Goal: Task Accomplishment & Management: Use online tool/utility

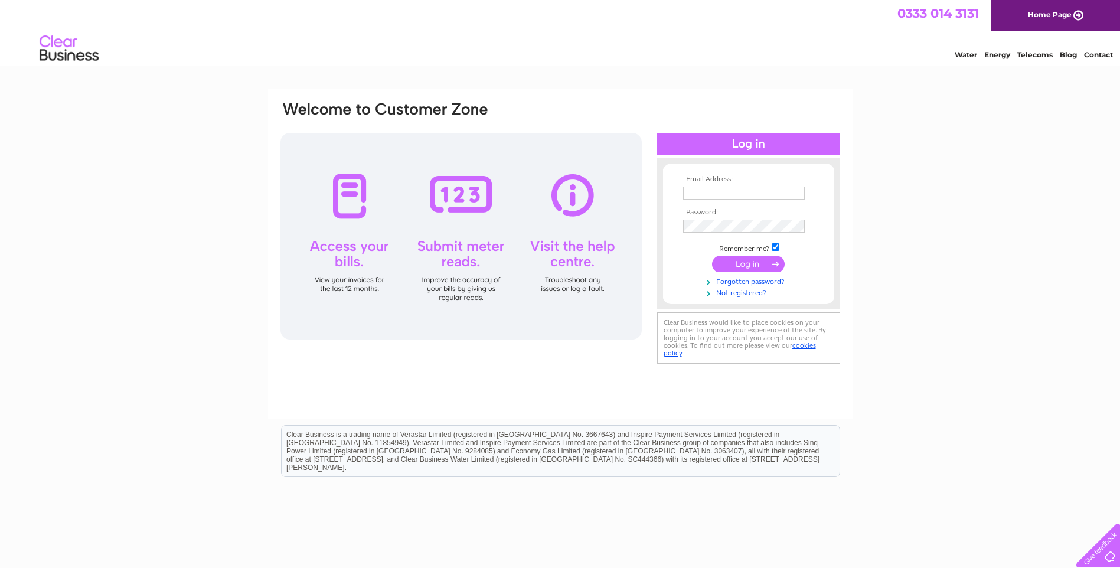
type input "littlepoppets@hotmail.co.uk"
click at [455, 199] on div at bounding box center [460, 236] width 361 height 207
click at [470, 196] on div at bounding box center [460, 236] width 361 height 207
click at [463, 290] on div at bounding box center [460, 236] width 361 height 207
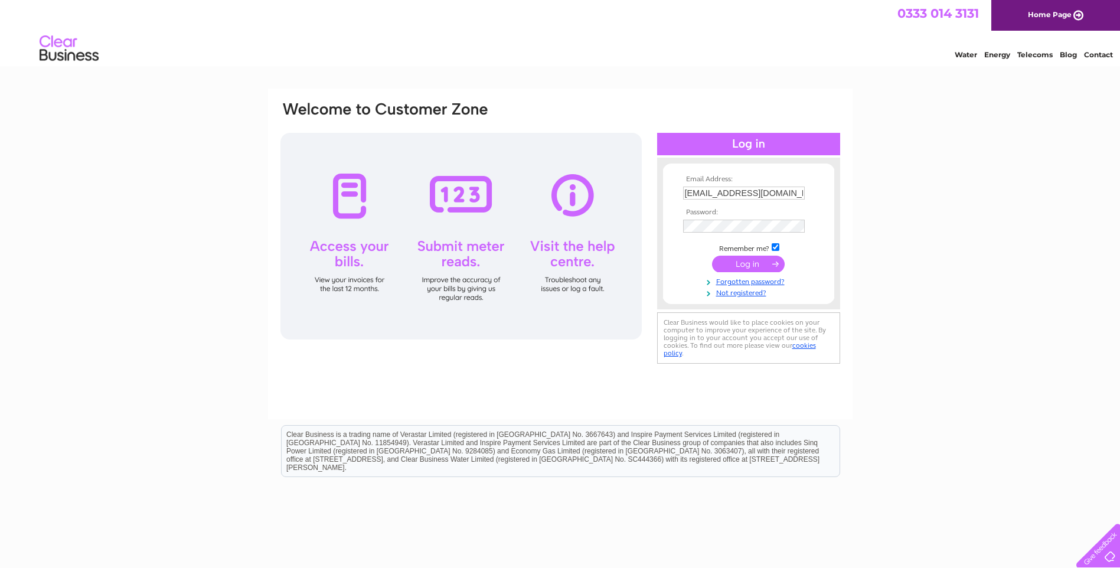
click at [748, 267] on input "submit" at bounding box center [748, 264] width 73 height 17
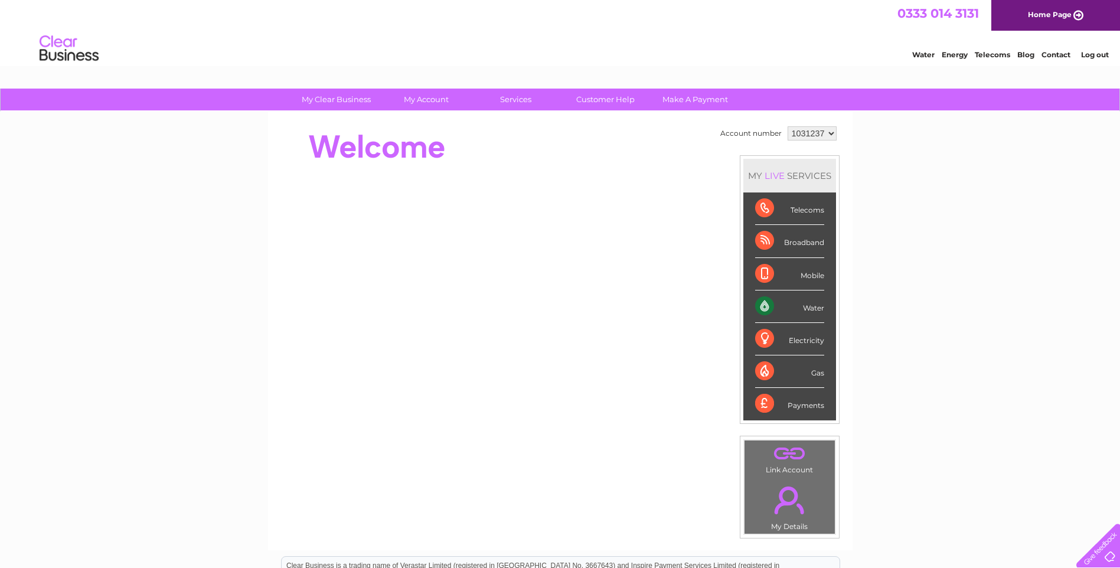
click at [767, 308] on div "Water" at bounding box center [789, 306] width 69 height 32
click at [759, 309] on div "Water" at bounding box center [789, 306] width 69 height 32
click at [923, 55] on link "Water" at bounding box center [923, 54] width 22 height 9
click at [923, 54] on link "Water" at bounding box center [923, 54] width 22 height 9
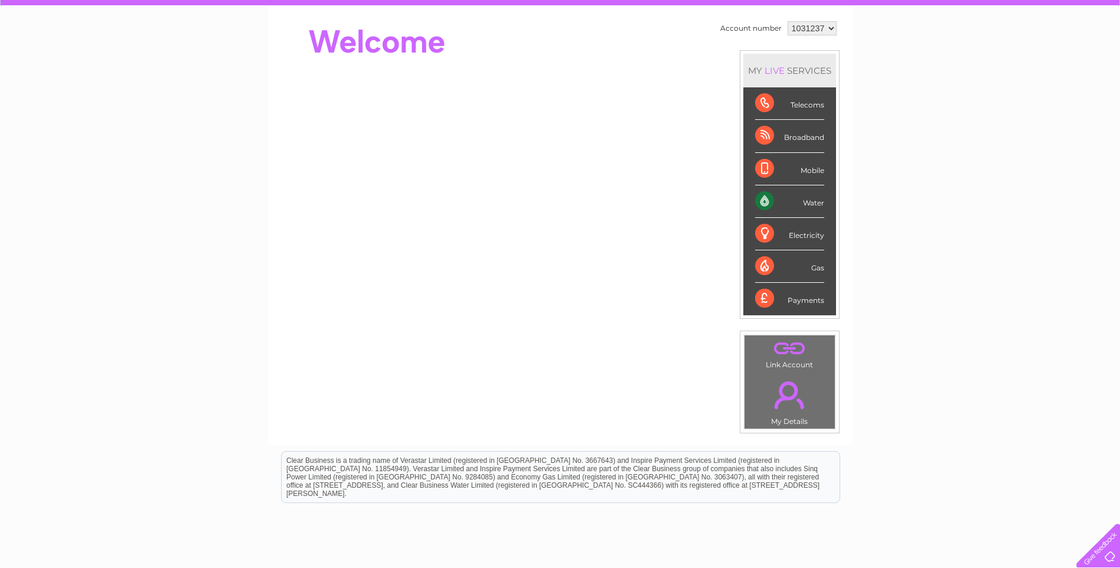
scroll to position [79, 0]
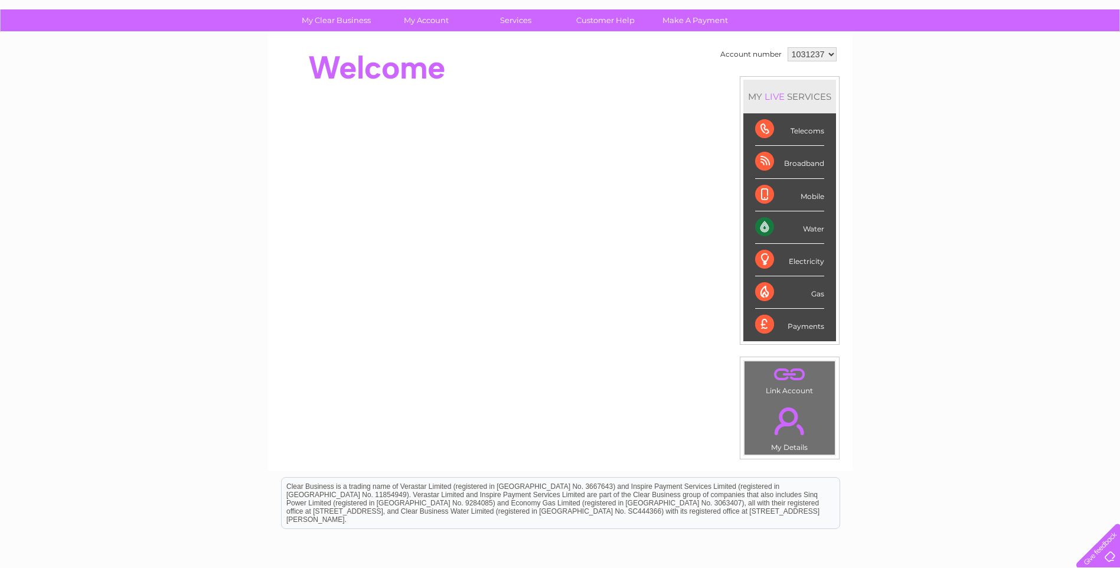
click at [764, 229] on div "Water" at bounding box center [789, 227] width 69 height 32
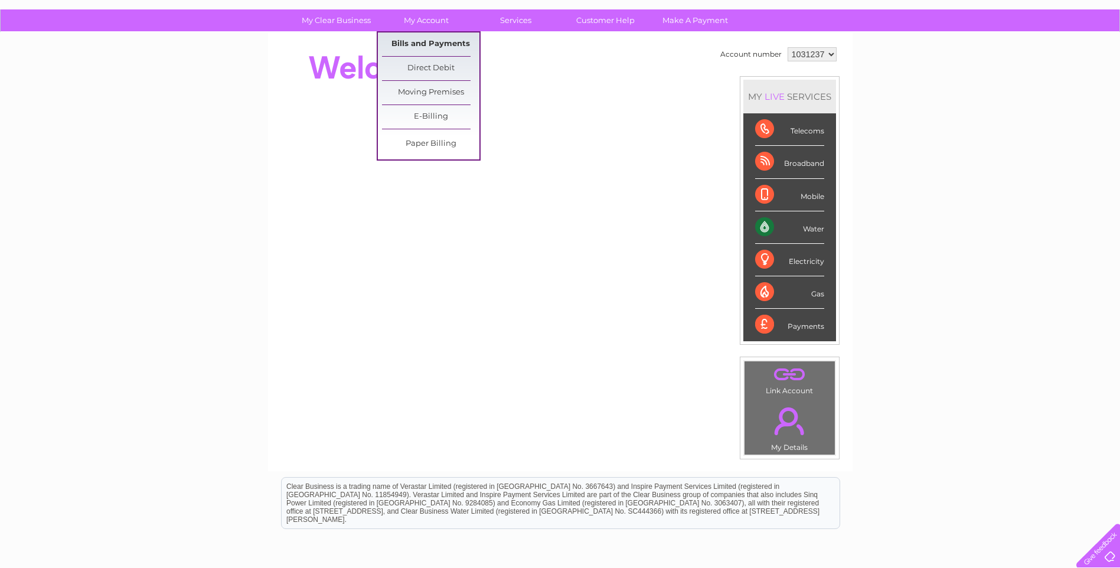
click at [400, 43] on link "Bills and Payments" at bounding box center [430, 44] width 97 height 24
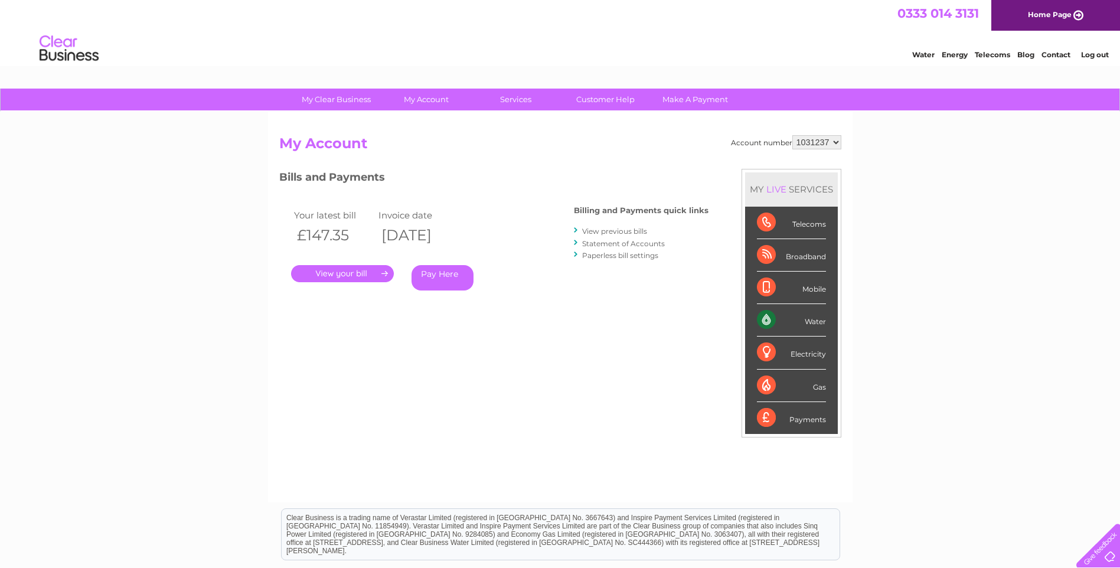
click at [331, 270] on link "." at bounding box center [342, 273] width 103 height 17
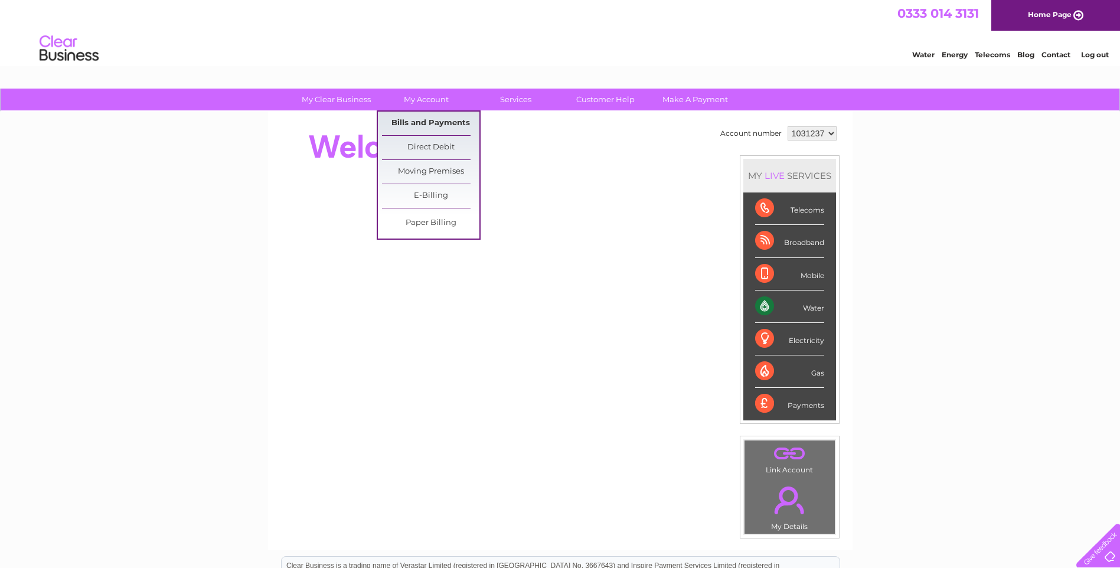
click at [421, 122] on link "Bills and Payments" at bounding box center [430, 124] width 97 height 24
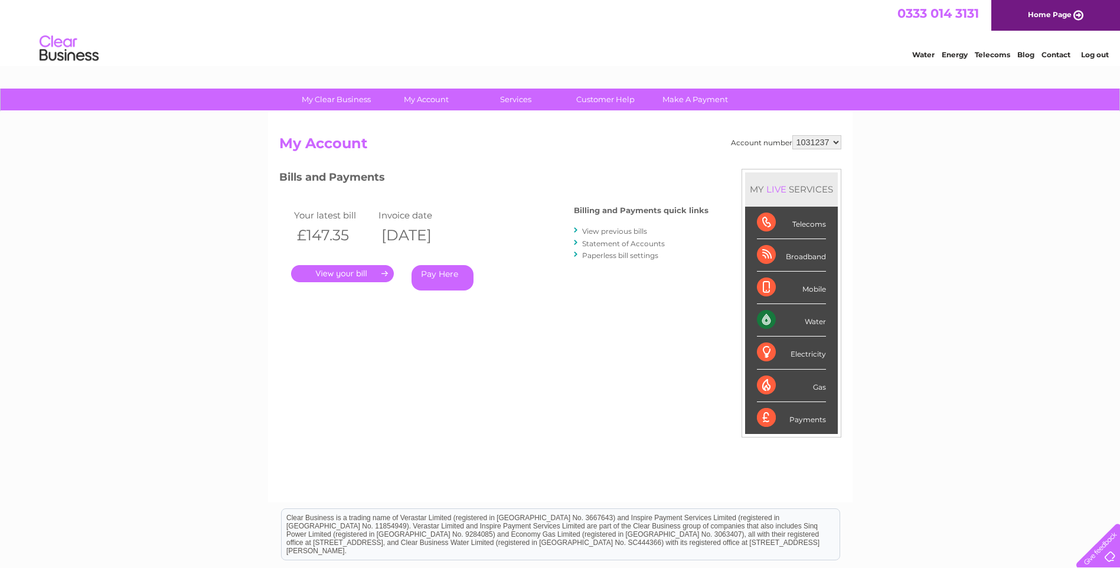
click at [328, 272] on link "." at bounding box center [342, 273] width 103 height 17
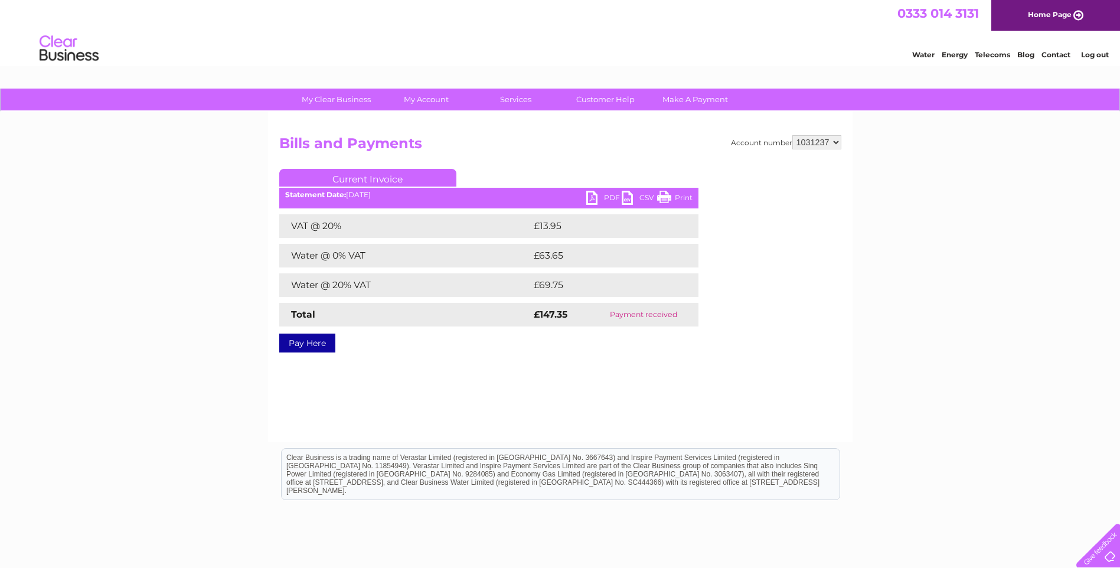
click at [592, 195] on link "PDF" at bounding box center [603, 199] width 35 height 17
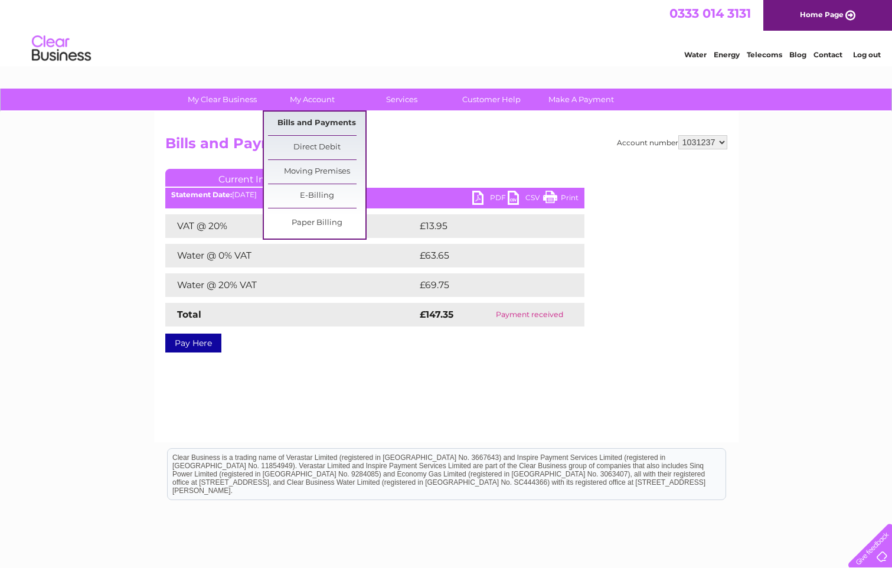
click at [303, 121] on link "Bills and Payments" at bounding box center [316, 124] width 97 height 24
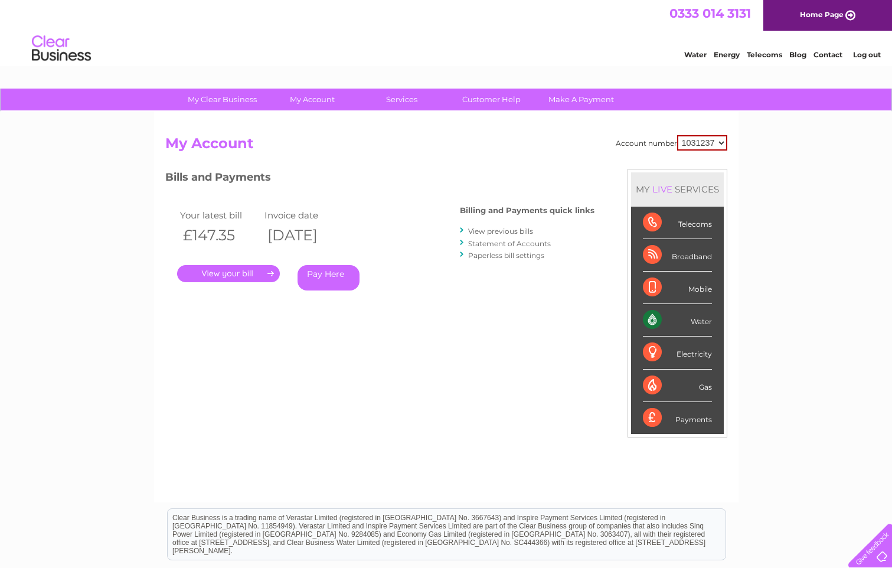
click at [212, 274] on link "." at bounding box center [228, 273] width 103 height 17
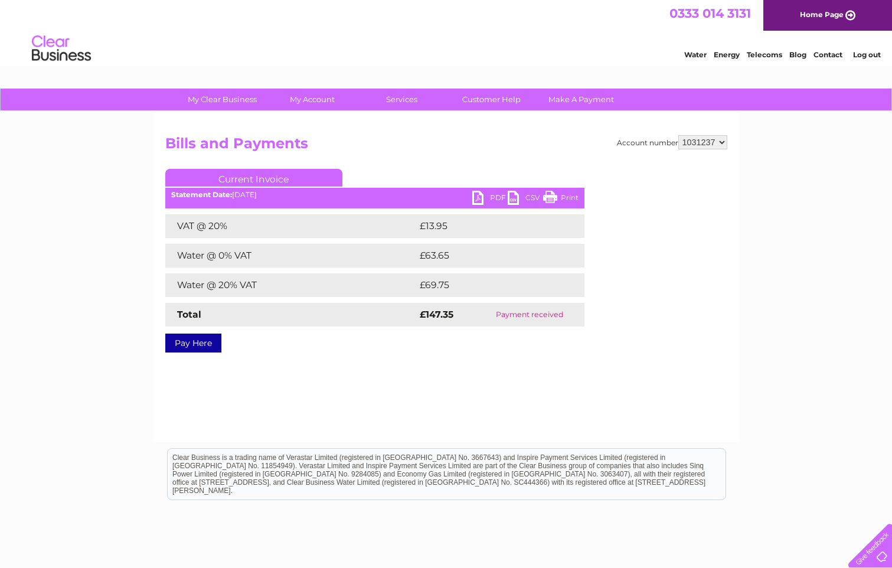
click at [495, 199] on link "PDF" at bounding box center [489, 199] width 35 height 17
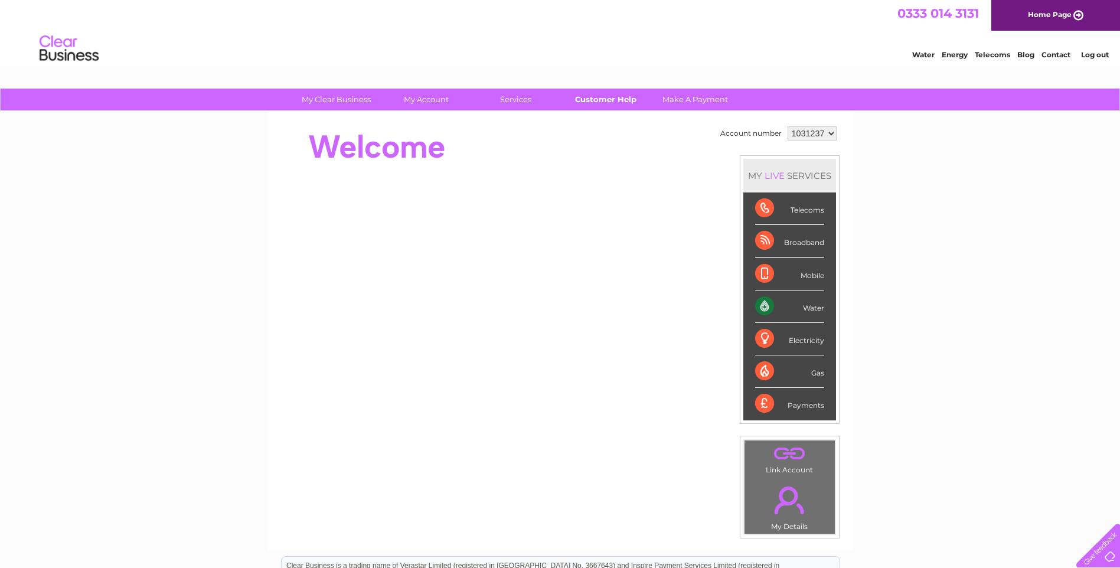
drag, startPoint x: 0, startPoint y: 0, endPoint x: 620, endPoint y: 98, distance: 628.0
click at [620, 98] on link "Customer Help" at bounding box center [605, 100] width 97 height 22
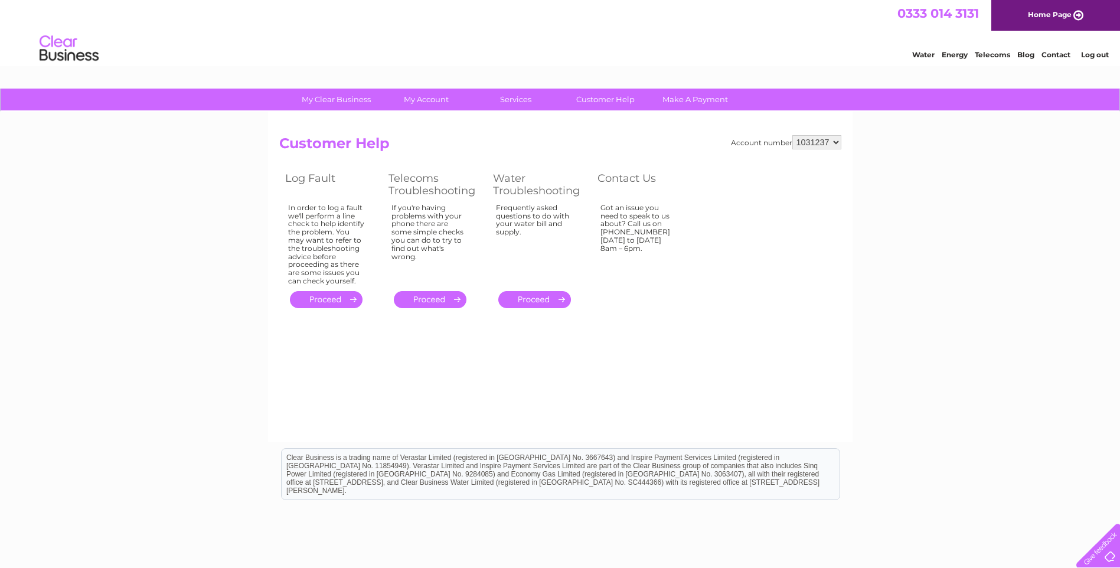
click at [533, 302] on link "." at bounding box center [534, 299] width 73 height 17
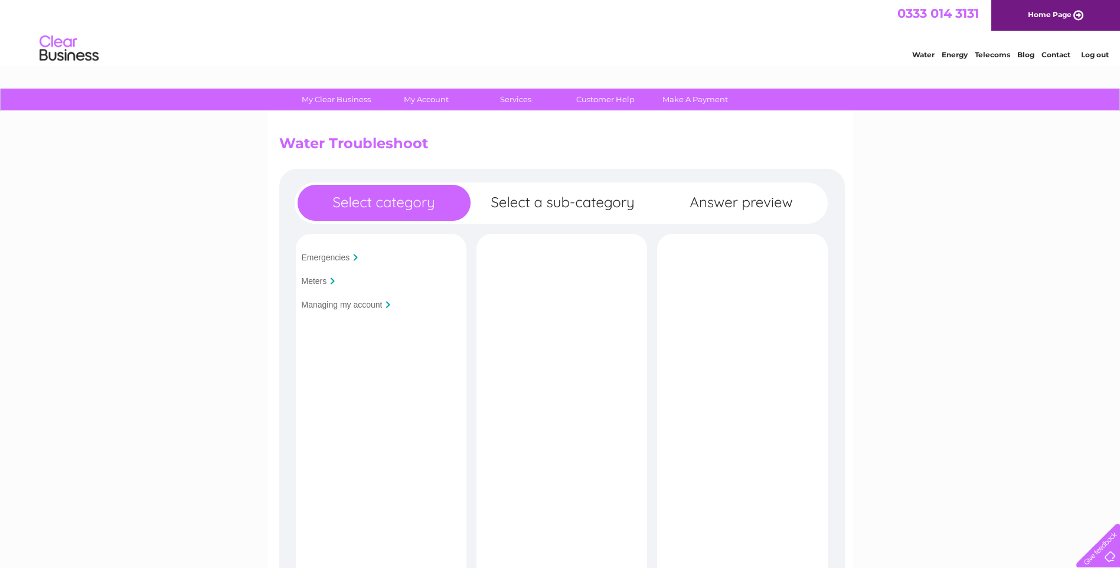
click at [354, 306] on input "Managing my account" at bounding box center [342, 304] width 81 height 9
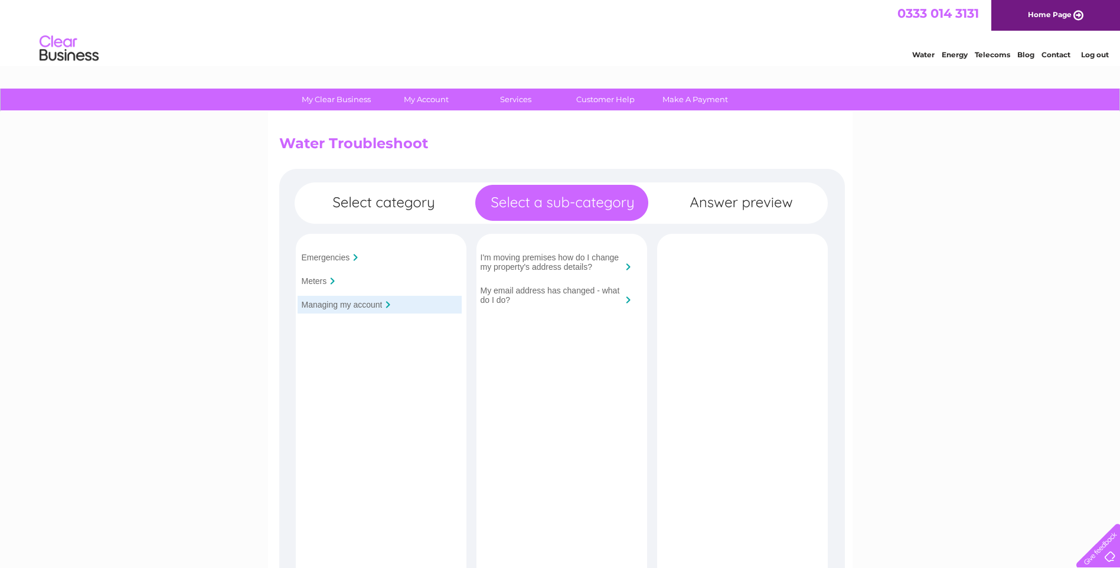
click at [318, 283] on input "Meters" at bounding box center [314, 280] width 25 height 9
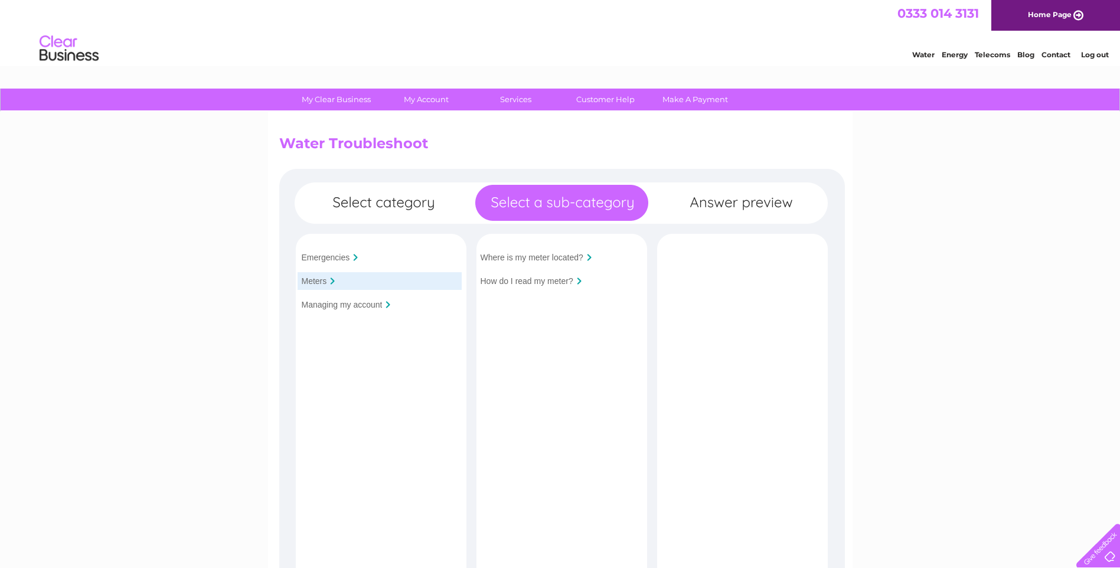
click at [549, 282] on input "How do I read my meter?" at bounding box center [526, 280] width 93 height 9
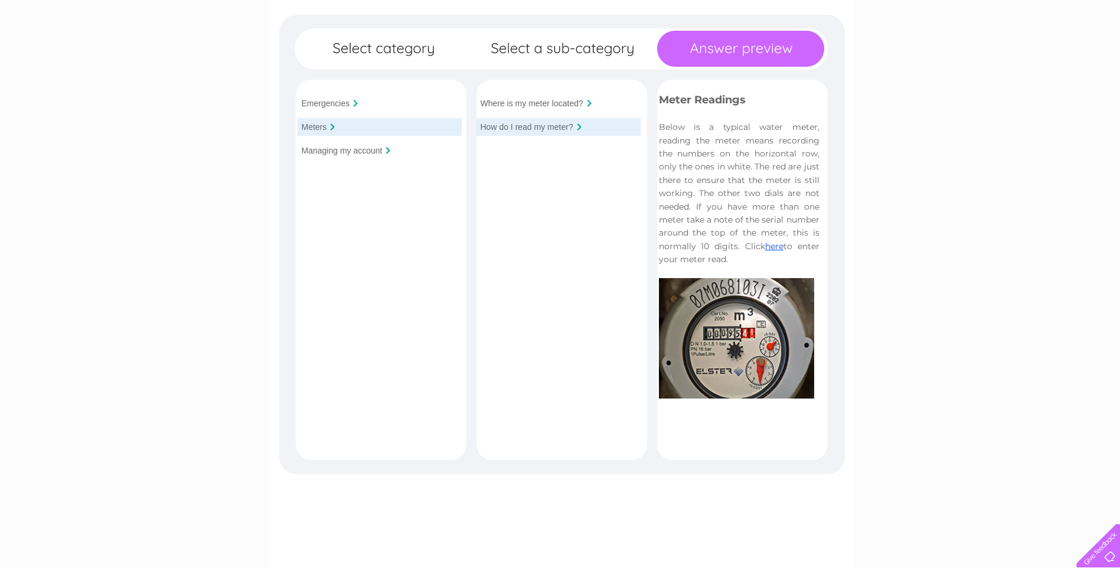
scroll to position [163, 0]
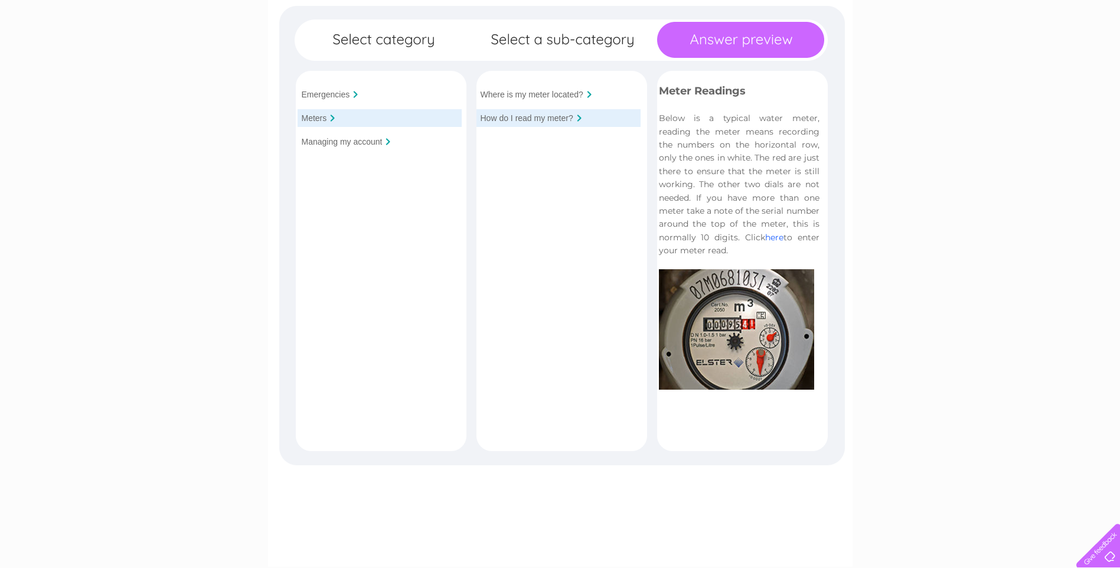
click at [775, 237] on link "here" at bounding box center [774, 237] width 18 height 11
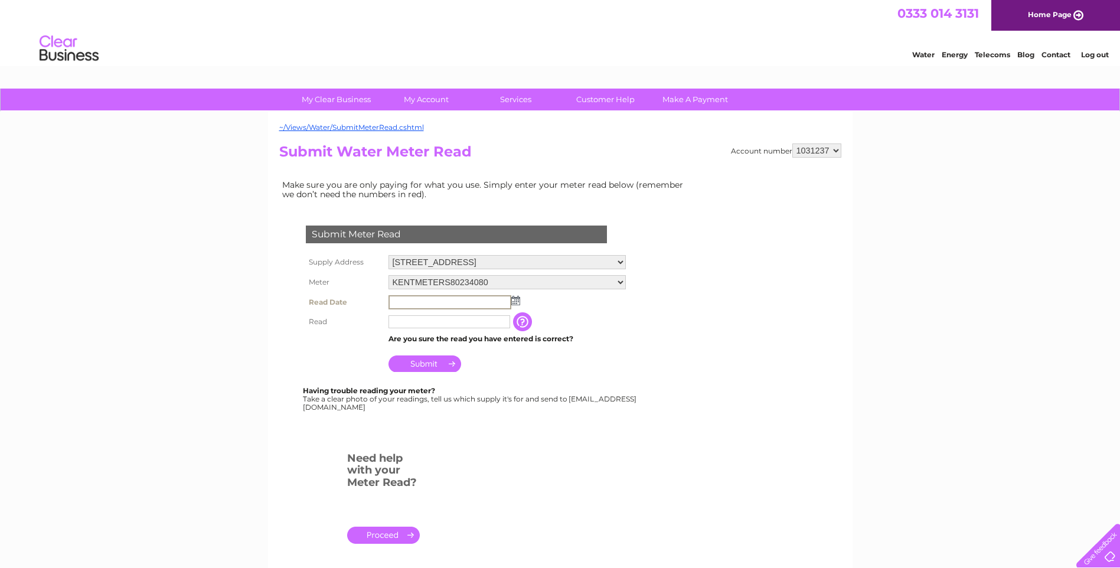
click at [397, 302] on input "text" at bounding box center [449, 302] width 123 height 14
click at [404, 300] on input "text" at bounding box center [449, 302] width 123 height 14
click at [515, 304] on img at bounding box center [514, 299] width 9 height 9
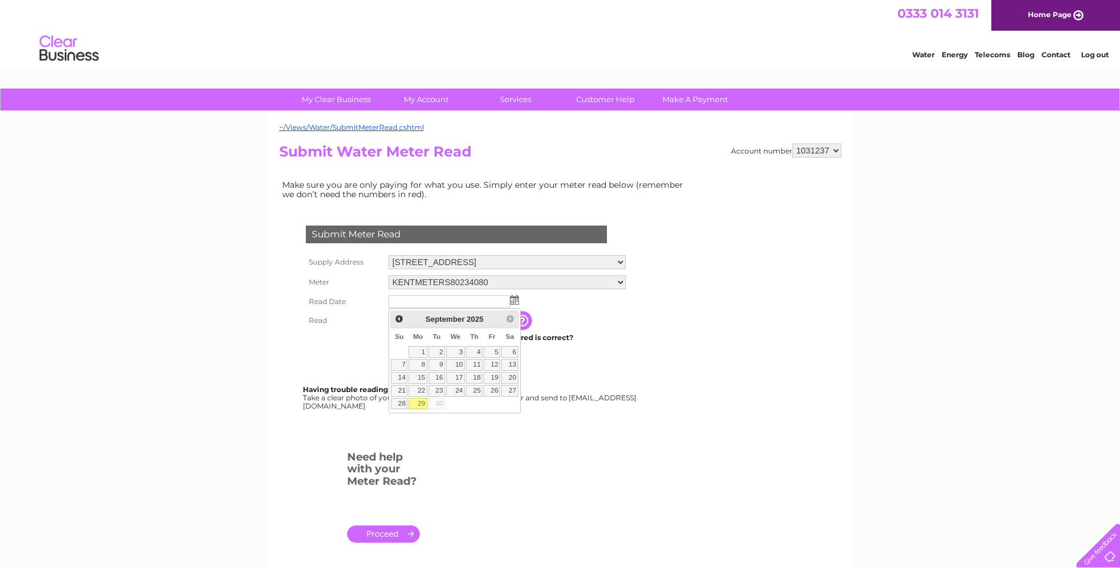
click at [421, 403] on link "29" at bounding box center [417, 404] width 18 height 12
type input "2025/09/29"
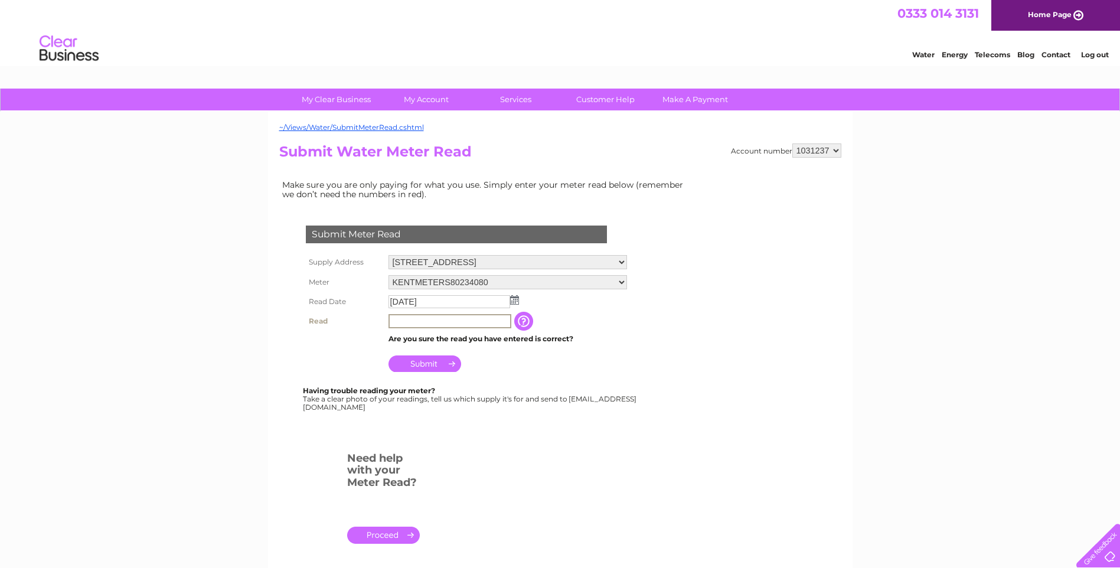
click at [398, 319] on input "text" at bounding box center [449, 321] width 123 height 14
type input "3785"
click at [521, 320] on input "button" at bounding box center [523, 320] width 21 height 19
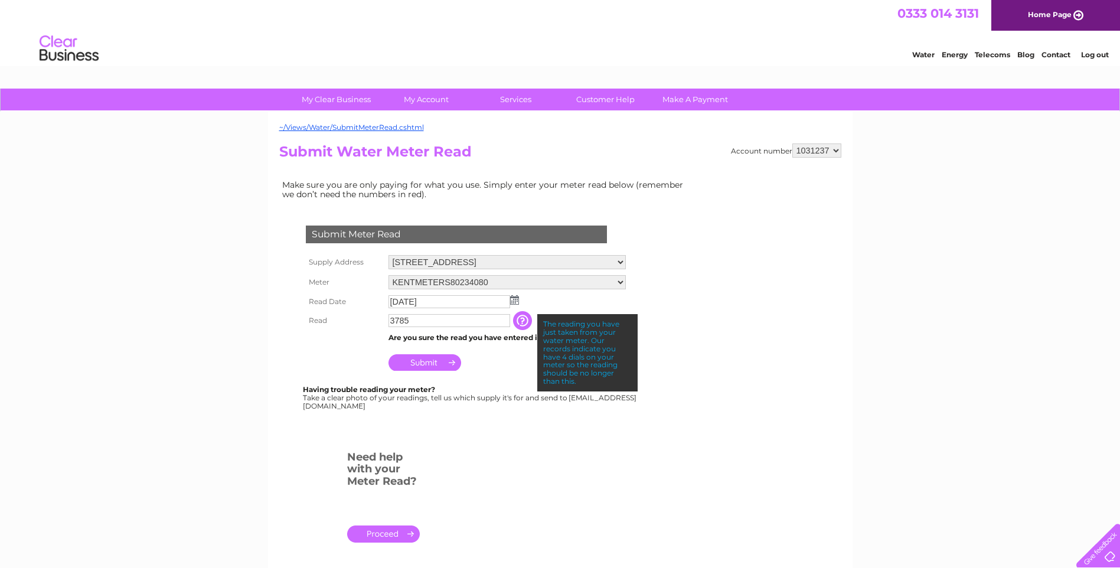
click at [418, 362] on input "Submit" at bounding box center [424, 362] width 73 height 17
